Goal: Transaction & Acquisition: Purchase product/service

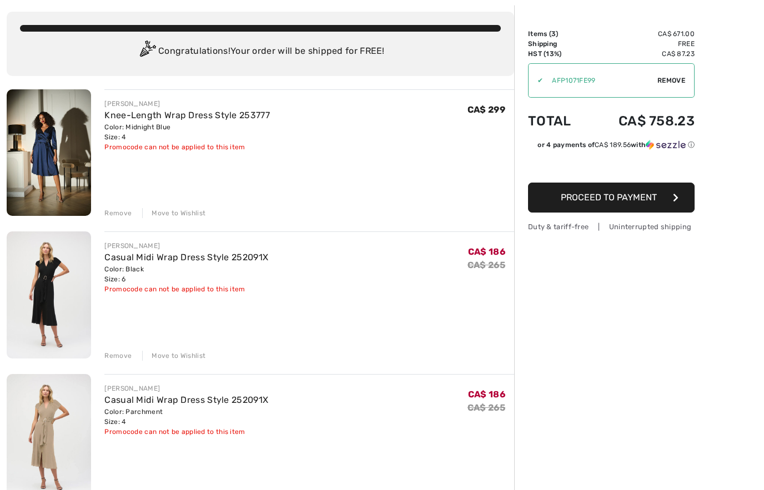
scroll to position [56, 0]
click at [671, 84] on span "Remove" at bounding box center [671, 81] width 28 height 10
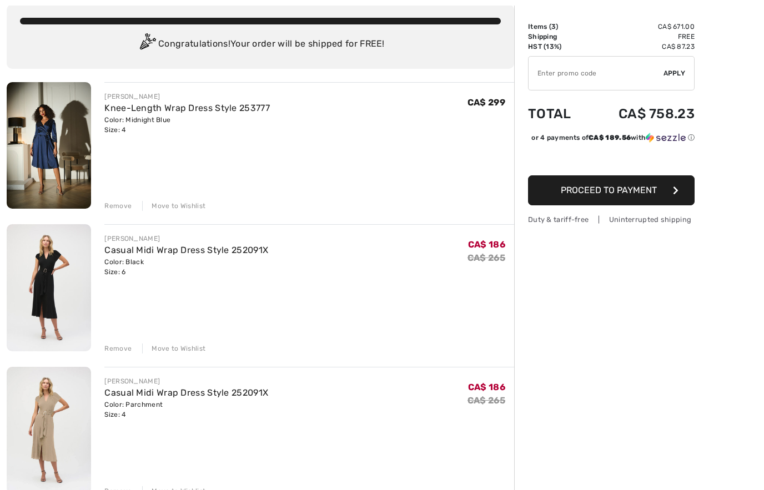
scroll to position [63, 0]
click at [193, 208] on div "Move to Wishlist" at bounding box center [173, 206] width 63 height 10
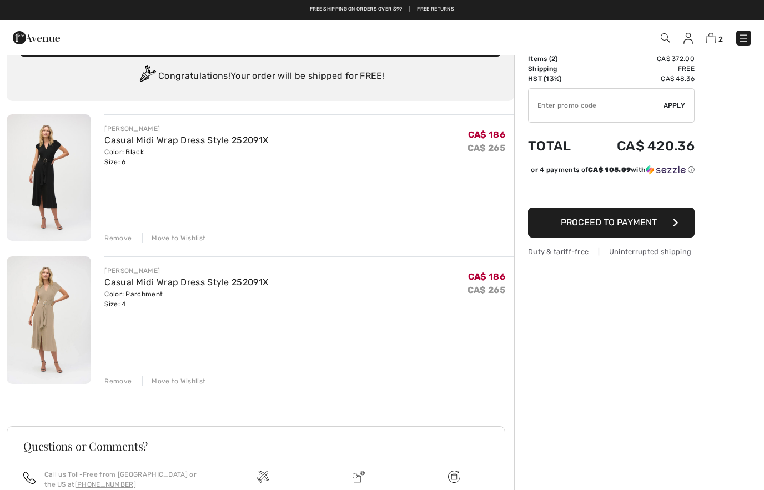
scroll to position [30, 0]
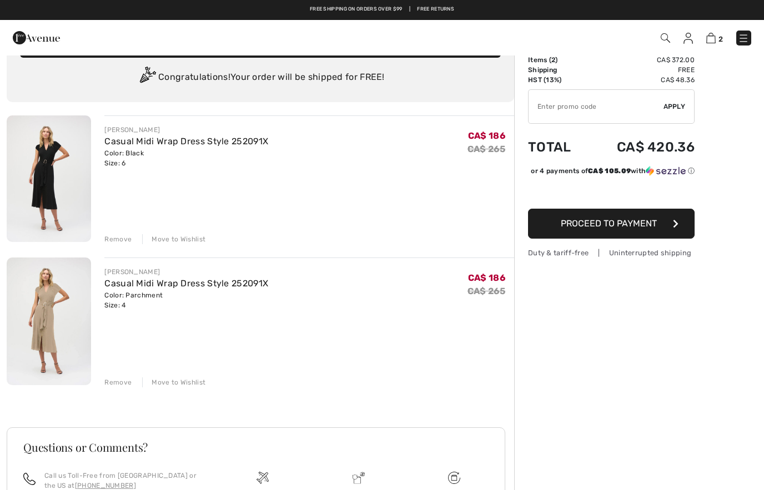
click at [145, 145] on link "Casual Midi Wrap Dress Style 252091X" at bounding box center [186, 141] width 164 height 11
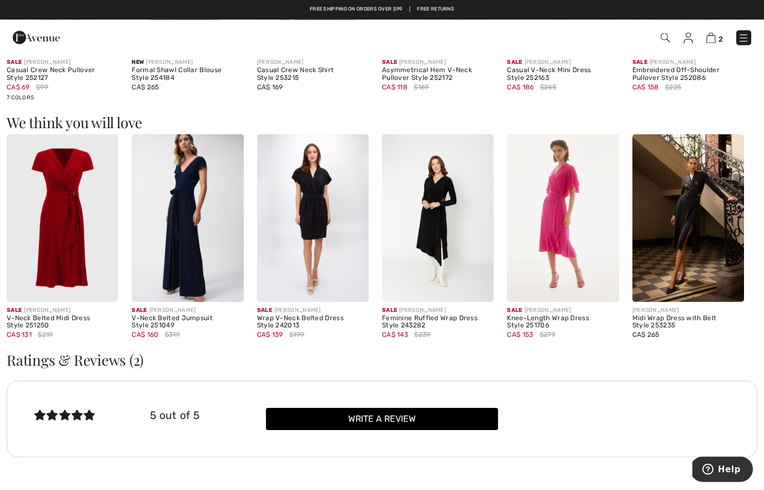
scroll to position [799, 0]
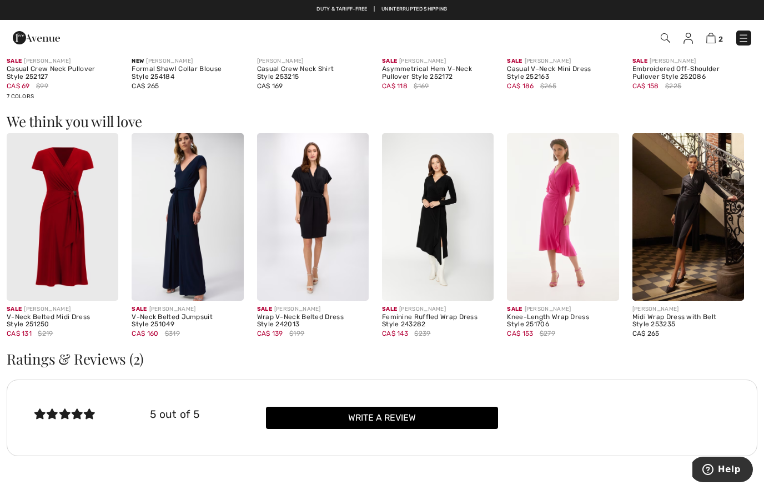
click at [324, 249] on img at bounding box center [313, 217] width 112 height 168
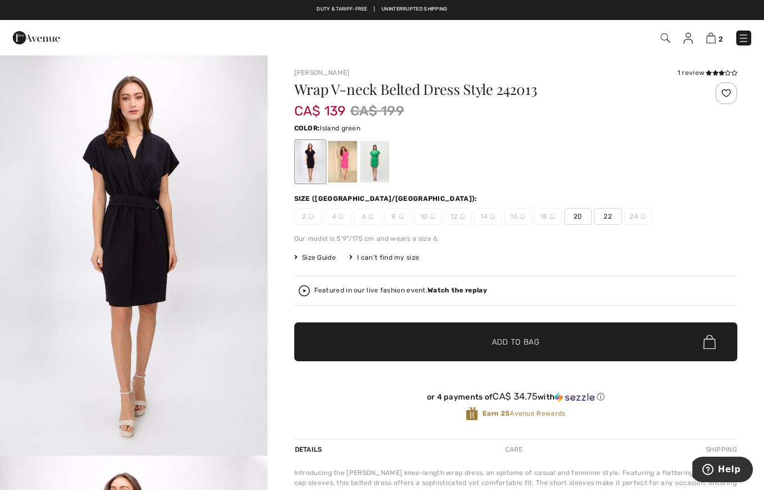
click at [376, 167] on div at bounding box center [374, 162] width 29 height 42
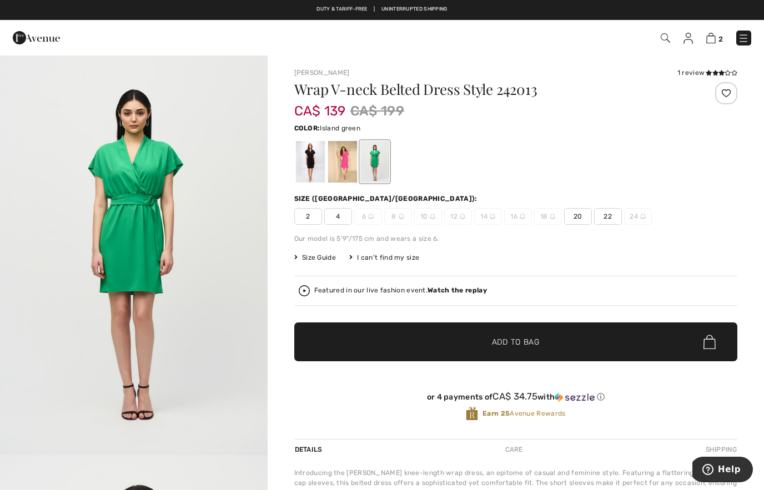
click at [352, 168] on div at bounding box center [342, 162] width 29 height 42
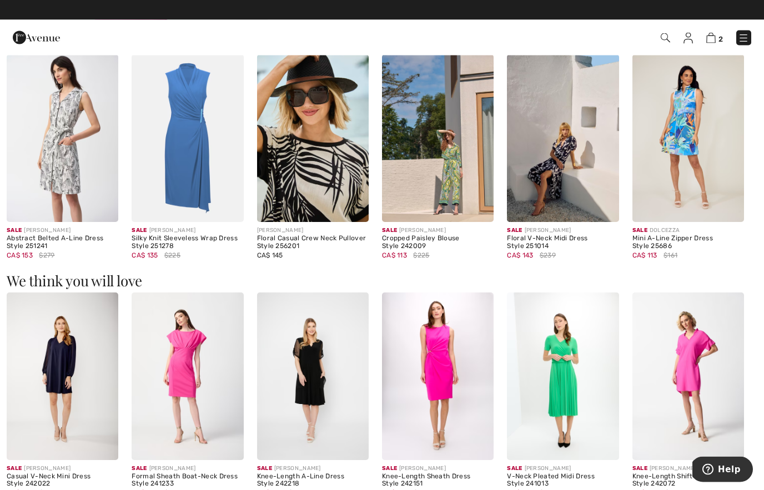
scroll to position [673, 0]
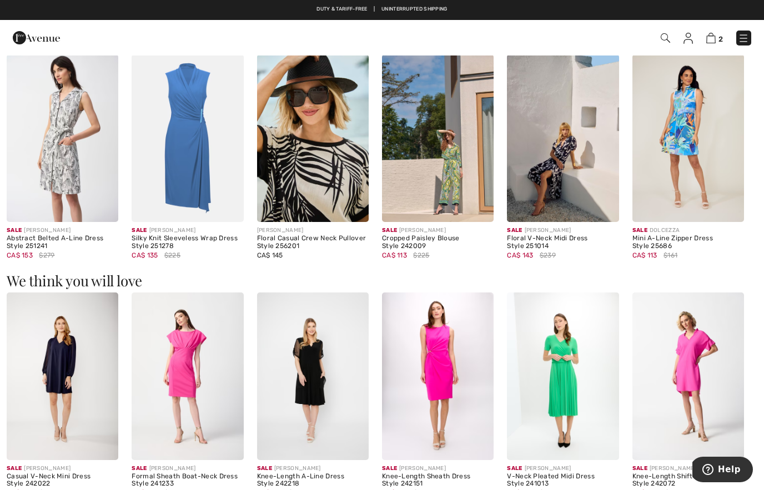
click at [190, 183] on img at bounding box center [188, 138] width 112 height 168
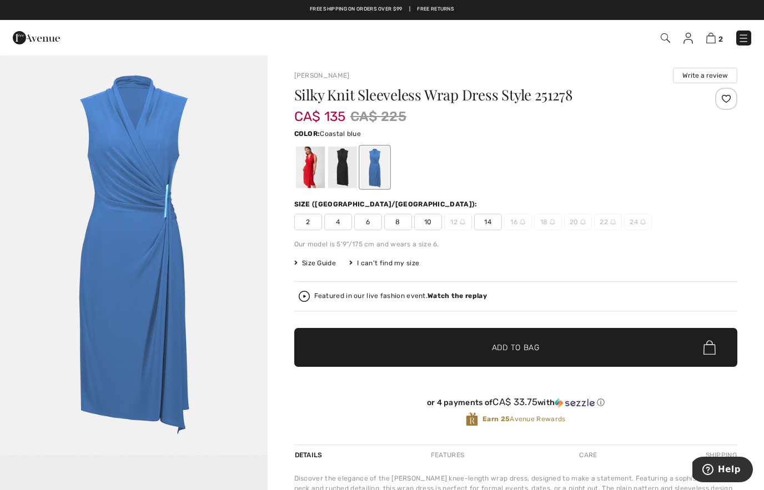
click at [721, 225] on div "2 4 6 8 10 12 14 16 18 20 22 24" at bounding box center [515, 222] width 443 height 17
click at [240, 210] on img "1 / 1" at bounding box center [134, 254] width 268 height 401
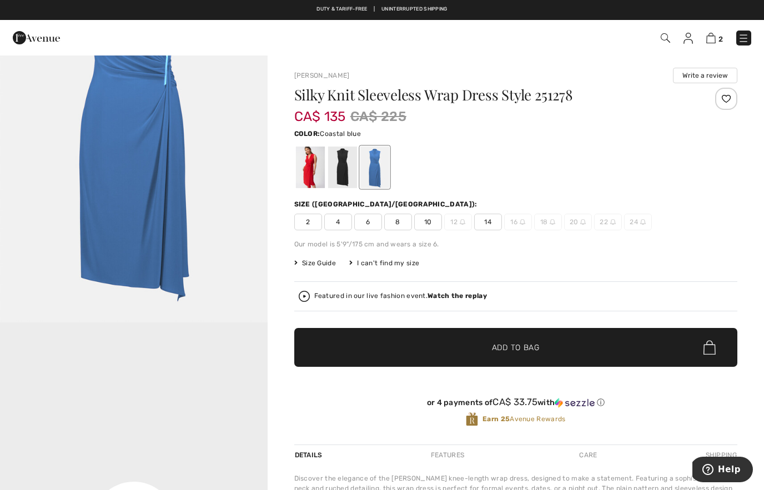
click at [383, 166] on div at bounding box center [374, 168] width 29 height 42
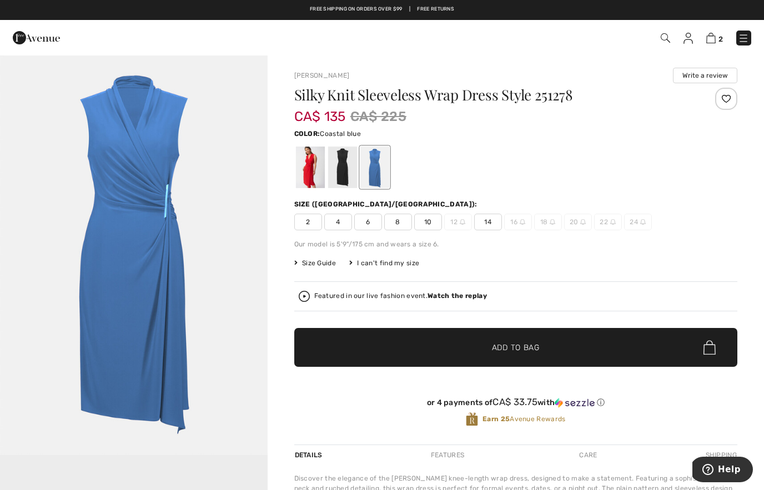
click at [343, 173] on div at bounding box center [342, 168] width 29 height 42
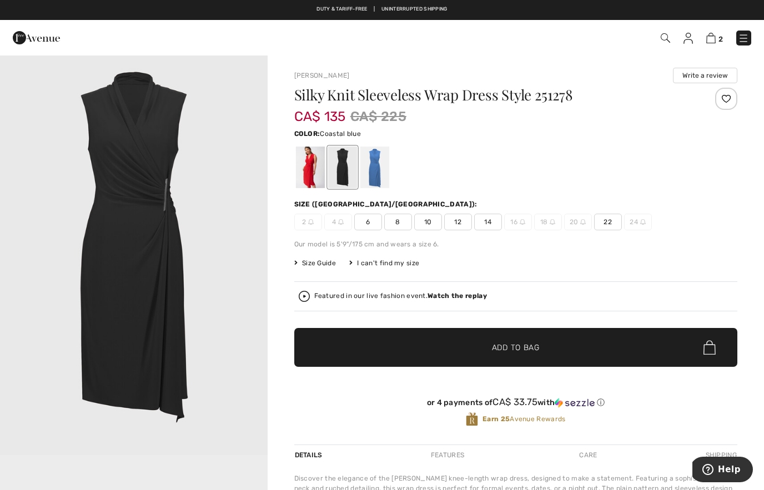
click at [379, 179] on div at bounding box center [374, 168] width 29 height 42
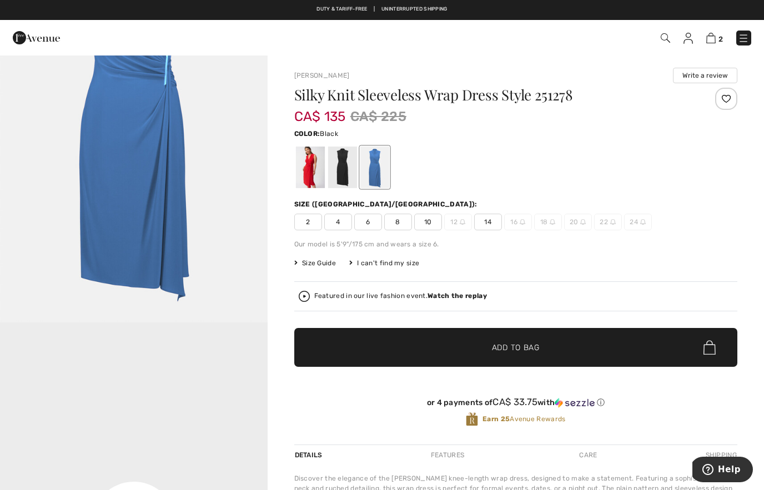
click at [339, 168] on div at bounding box center [342, 168] width 29 height 42
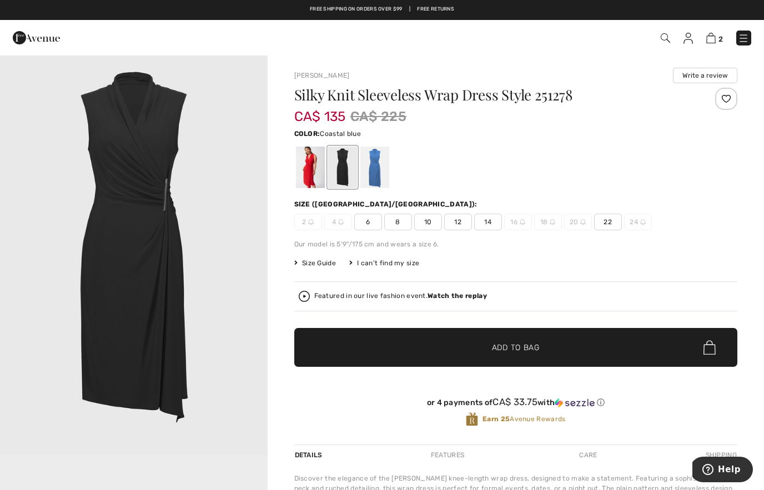
click at [380, 169] on div at bounding box center [374, 168] width 29 height 42
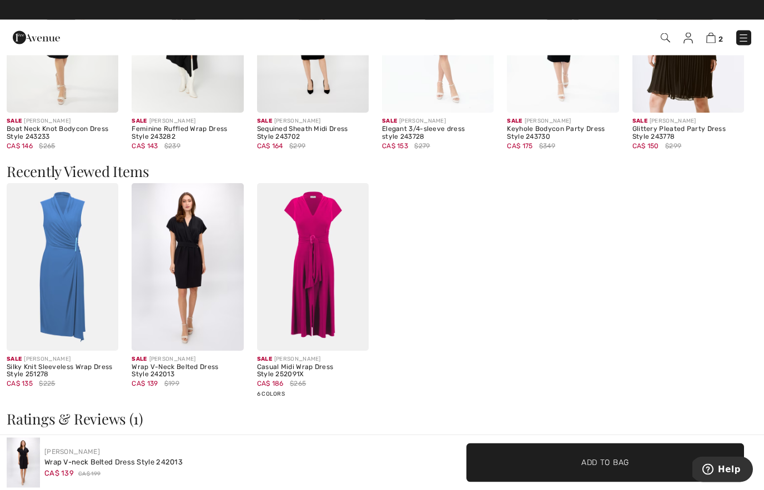
scroll to position [782, 0]
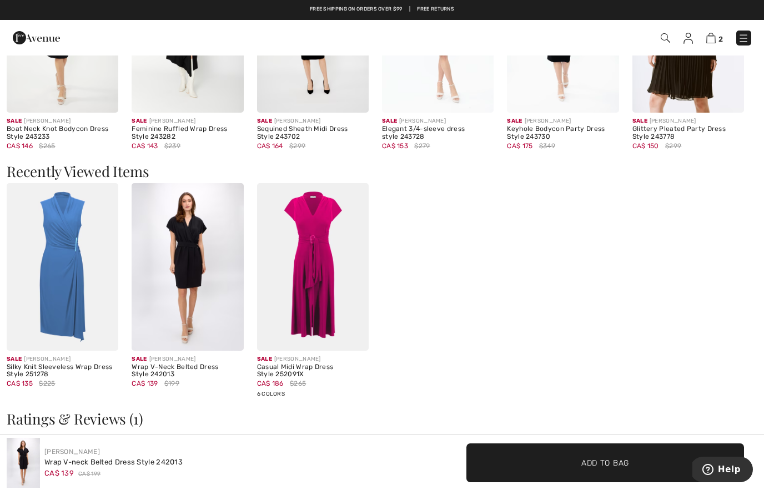
click at [314, 291] on img at bounding box center [313, 267] width 112 height 168
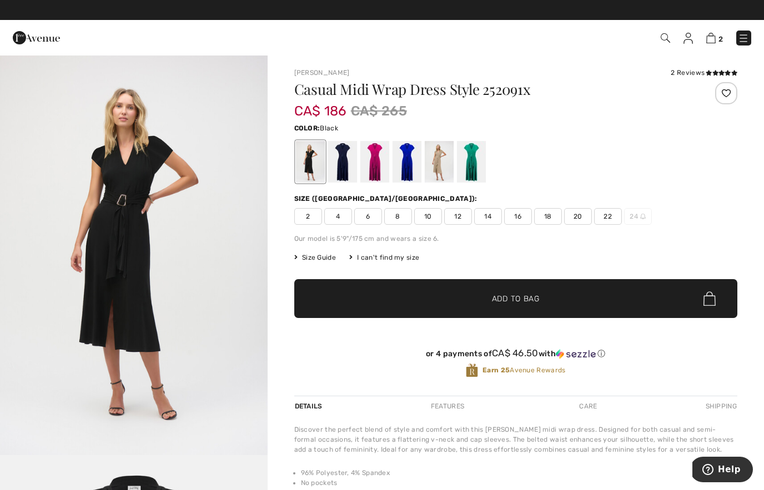
click at [479, 167] on div at bounding box center [470, 162] width 29 height 42
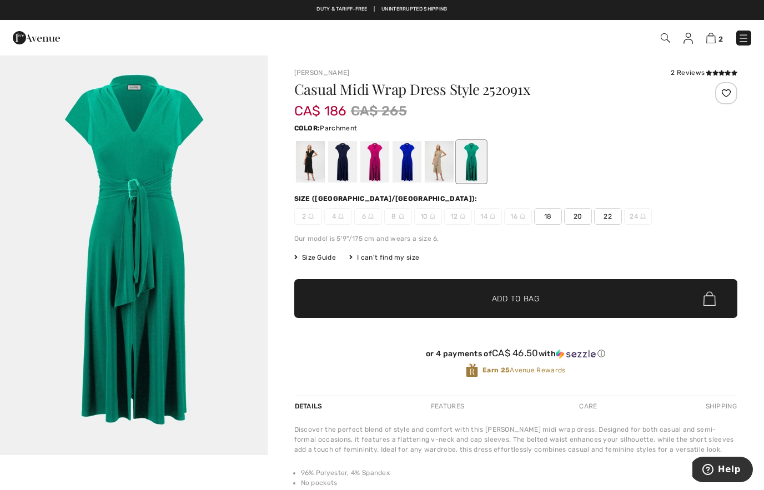
click at [445, 163] on div at bounding box center [438, 162] width 29 height 42
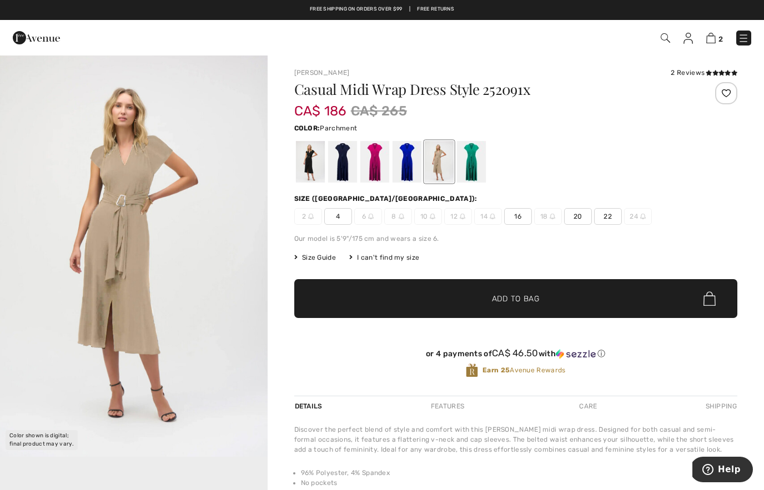
click at [760, 445] on div "[PERSON_NAME] 2 Reviews 2 Reviews Casual Midi Wrap Dress Style 252091x CA$ 186 …" at bounding box center [516, 359] width 496 height 611
